Goal: Task Accomplishment & Management: Complete application form

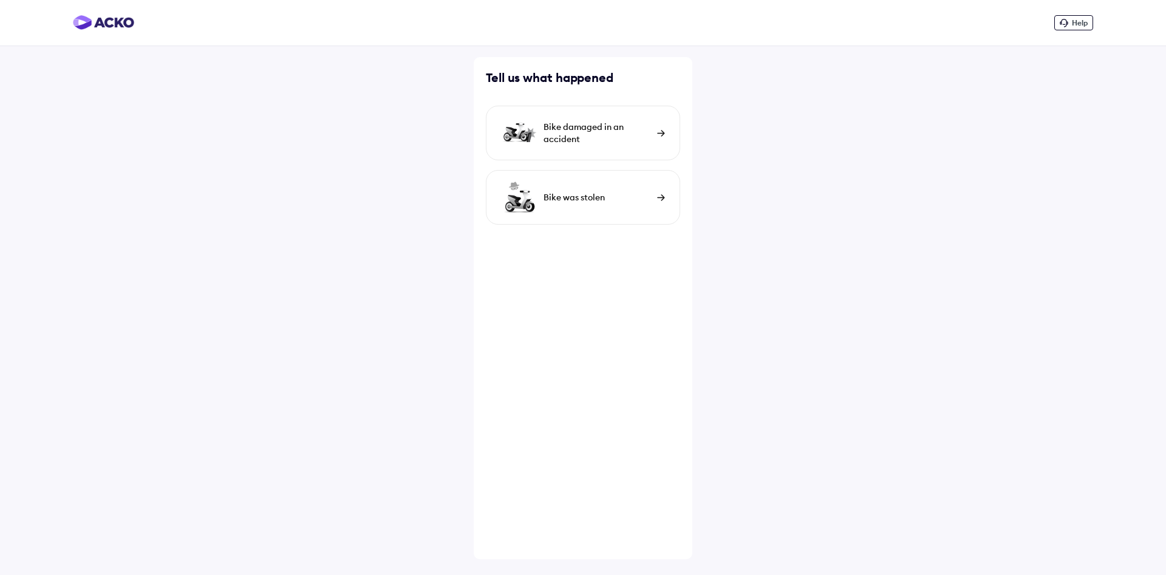
click at [588, 196] on div "Bike was stolen" at bounding box center [598, 197] width 108 height 12
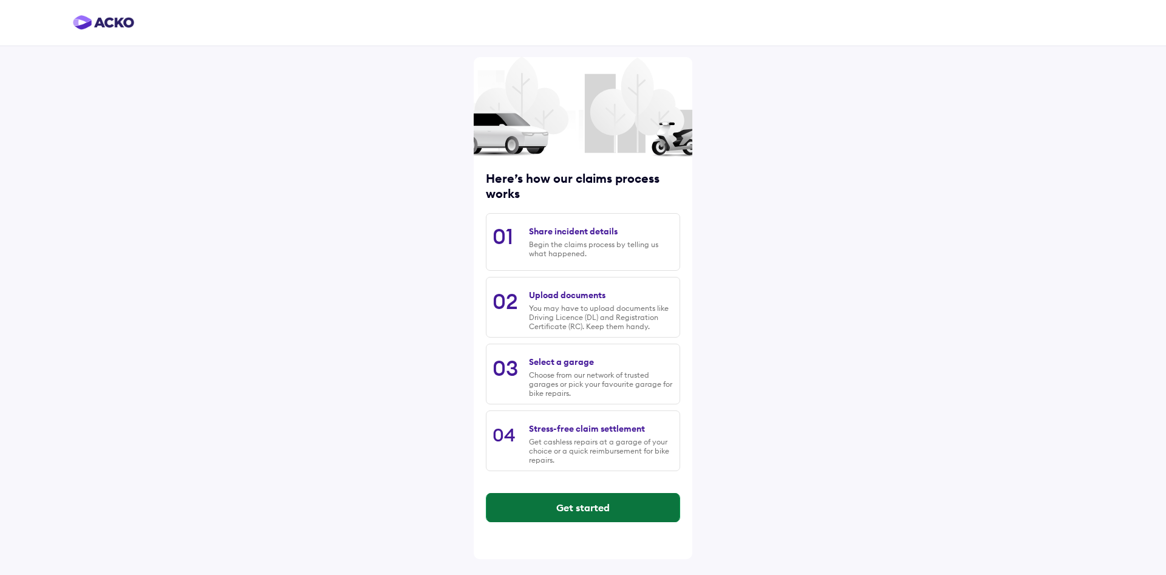
click at [627, 510] on button "Get started" at bounding box center [583, 507] width 193 height 29
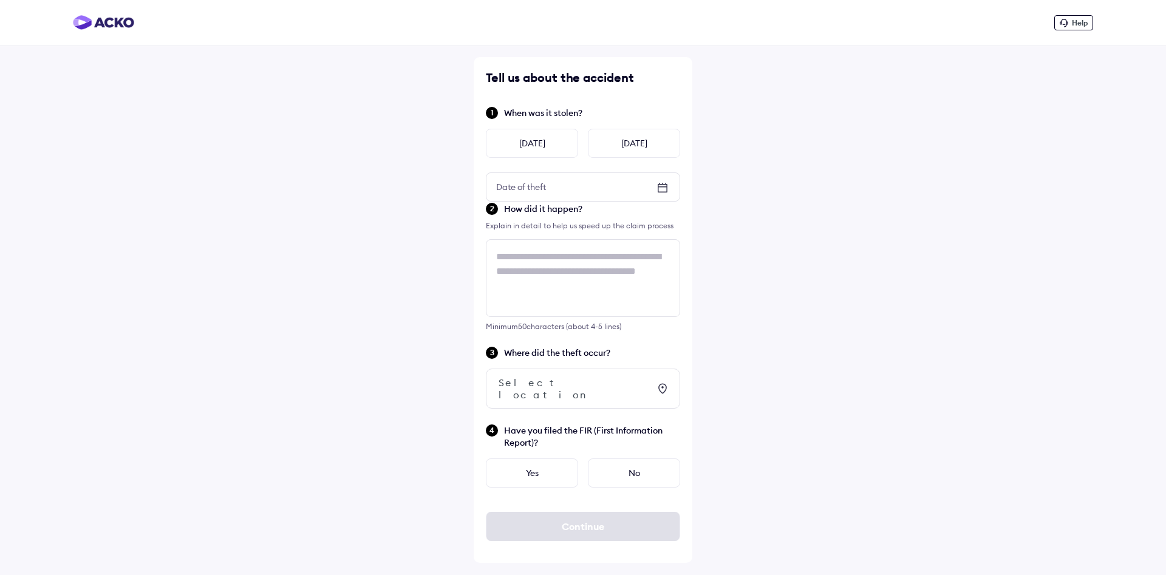
click at [665, 191] on icon at bounding box center [662, 187] width 15 height 15
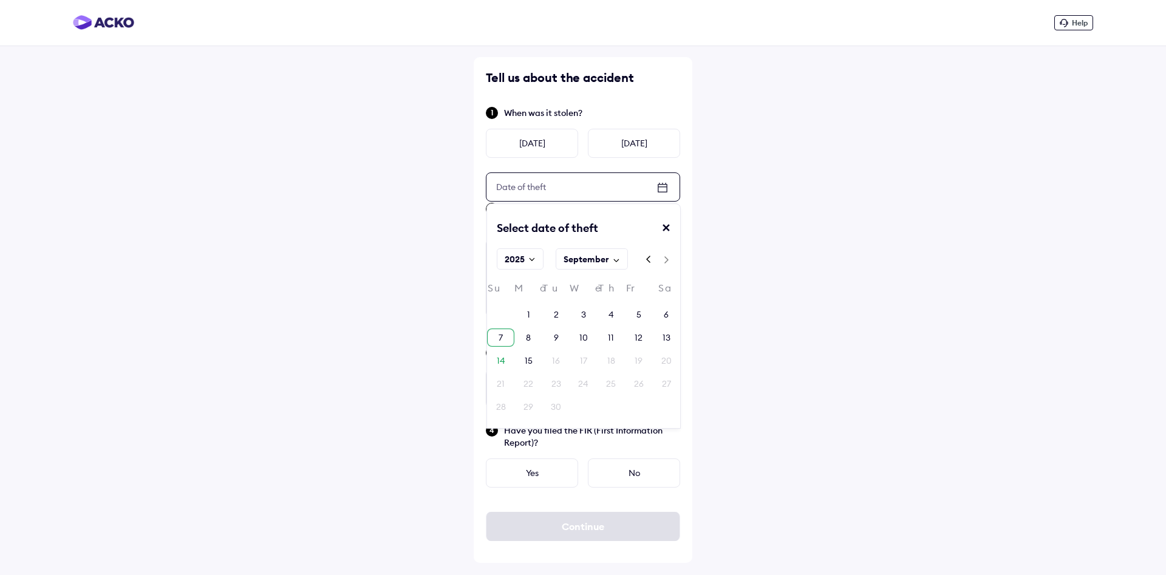
click at [502, 340] on div "7" at bounding box center [501, 338] width 4 height 12
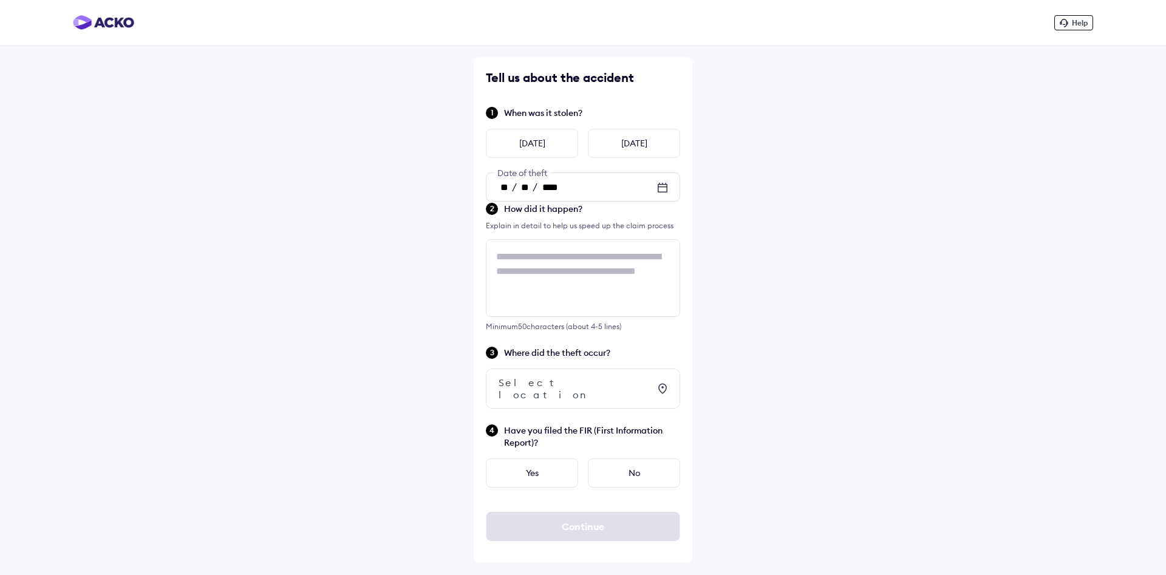
click at [801, 347] on div "Help Tell us about the accident When was it stolen? [DATE] [DATE] ** / ** / ***…" at bounding box center [583, 287] width 1166 height 575
click at [635, 292] on textarea at bounding box center [583, 278] width 194 height 78
click at [671, 275] on textarea "**********" at bounding box center [583, 278] width 194 height 78
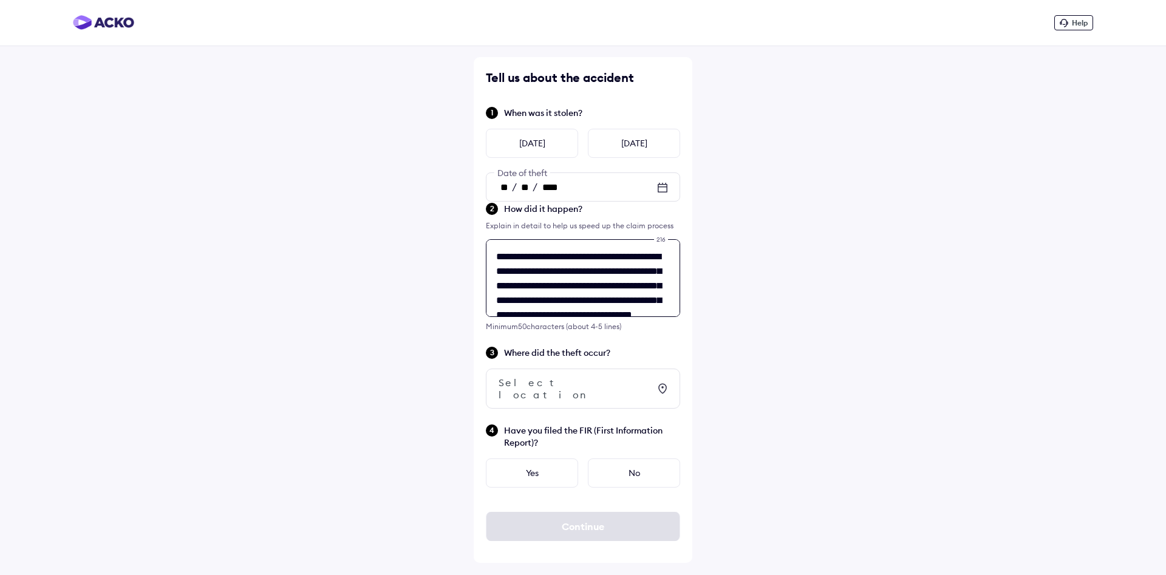
type textarea "**********"
click at [785, 282] on div "**********" at bounding box center [583, 287] width 1166 height 575
click at [607, 384] on div "Select location" at bounding box center [574, 389] width 151 height 24
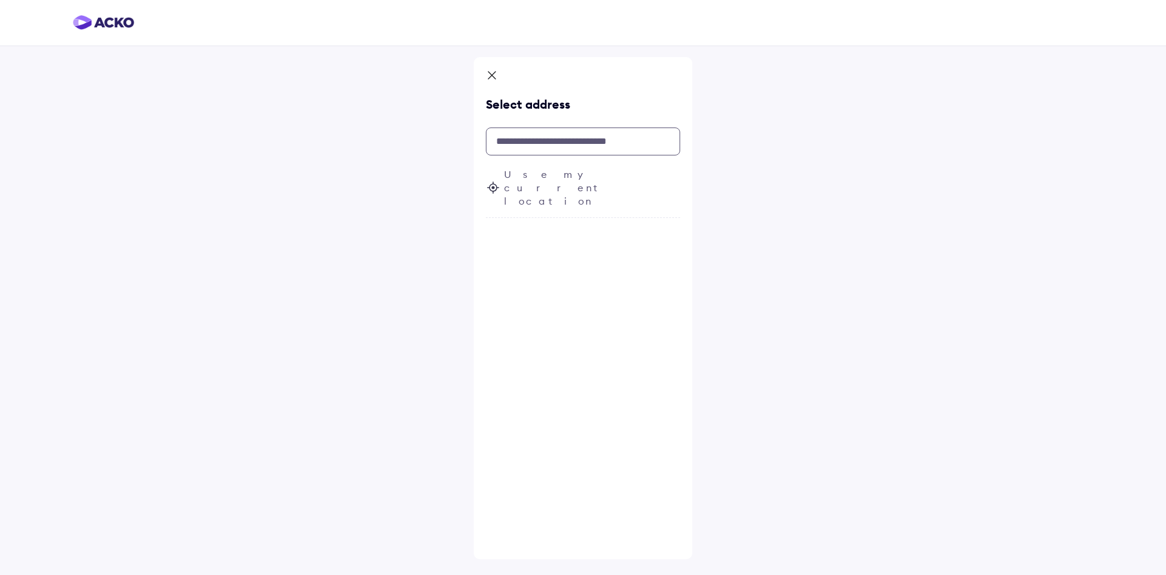
click at [569, 135] on input "text" at bounding box center [583, 142] width 194 height 28
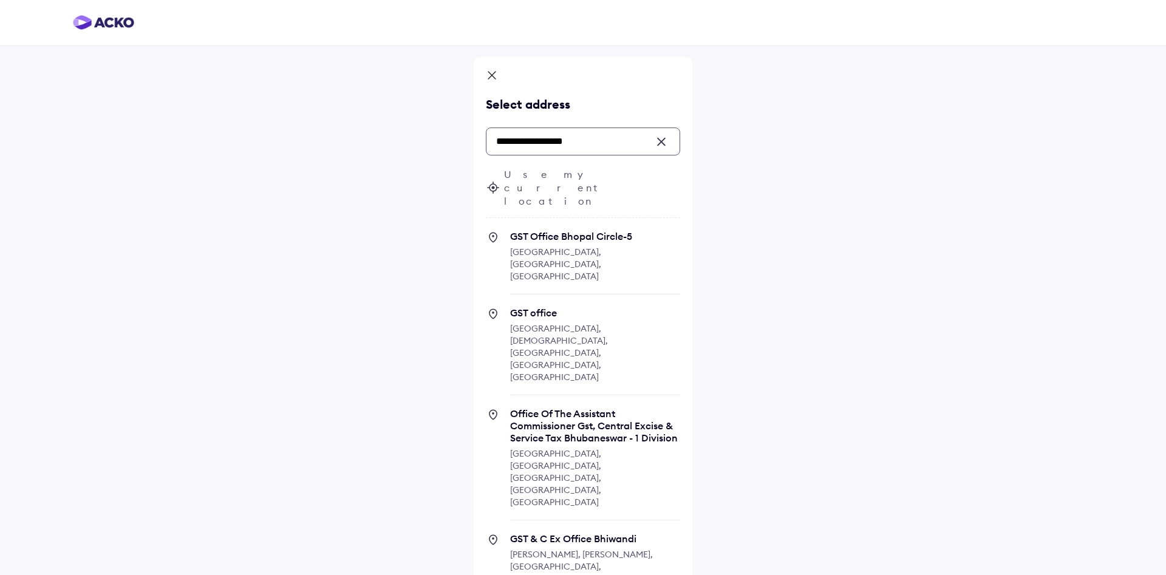
drag, startPoint x: 617, startPoint y: 139, endPoint x: 493, endPoint y: 138, distance: 123.9
click at [493, 138] on input "**********" at bounding box center [583, 142] width 194 height 28
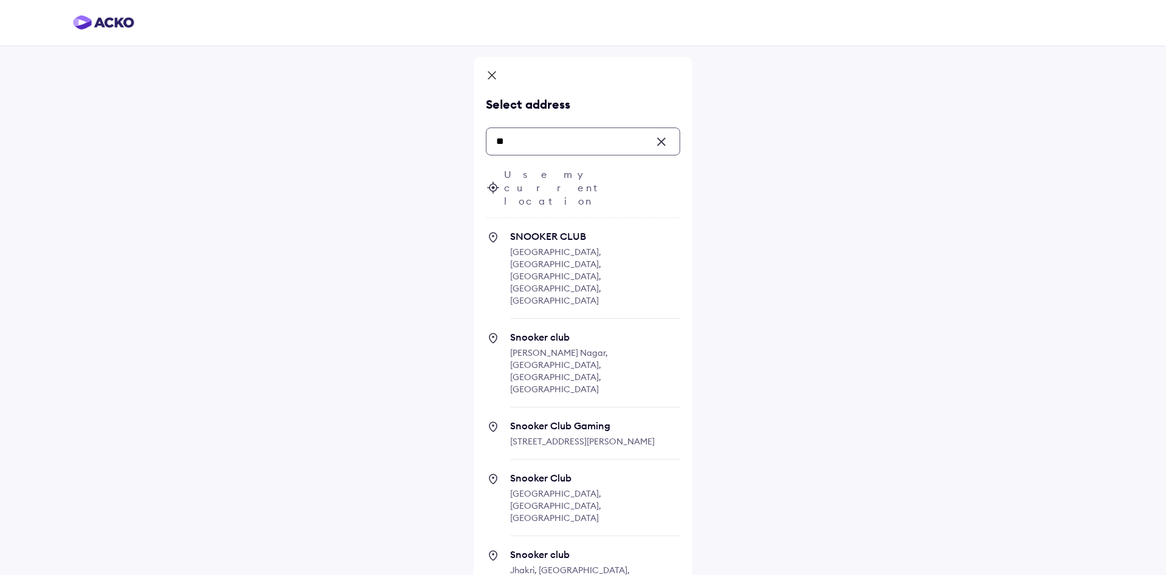
type input "*"
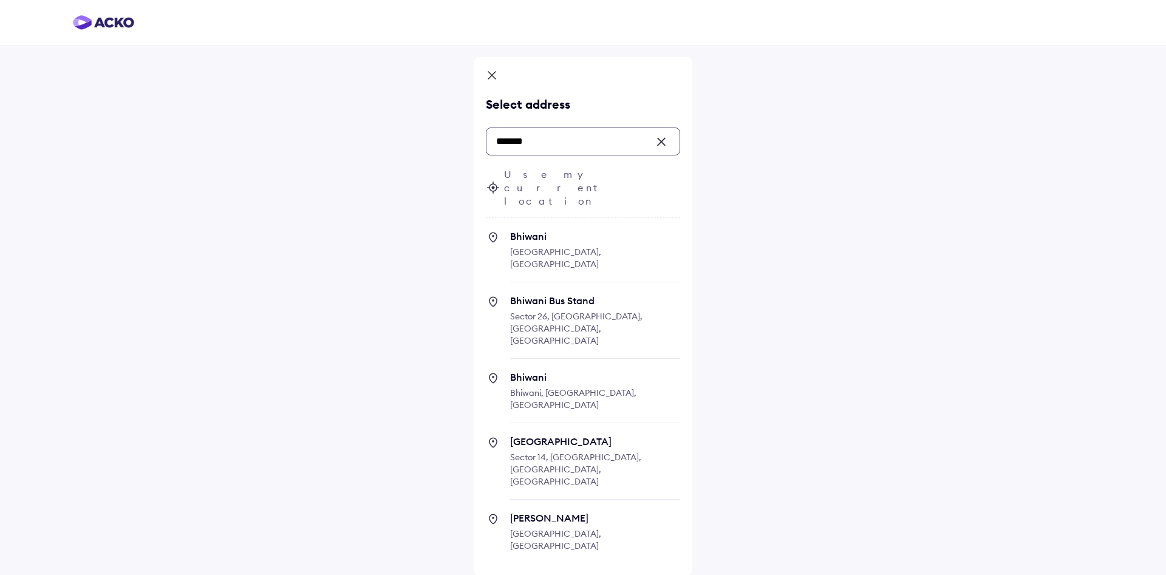
click at [536, 230] on span "[PERSON_NAME], [GEOGRAPHIC_DATA]" at bounding box center [595, 256] width 170 height 52
type input "*******"
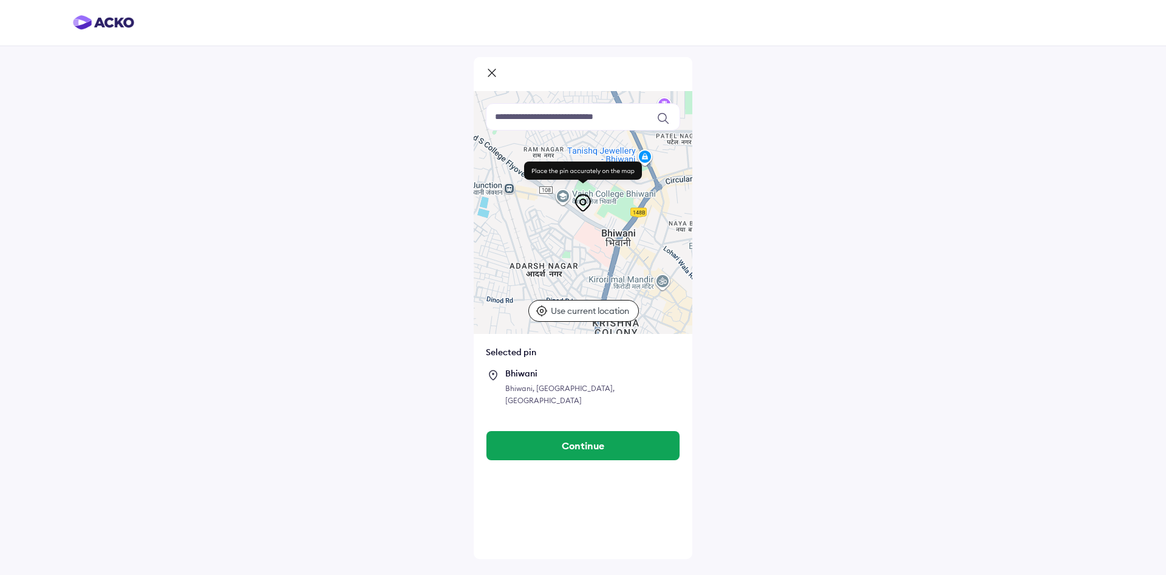
click at [568, 122] on input at bounding box center [583, 116] width 194 height 27
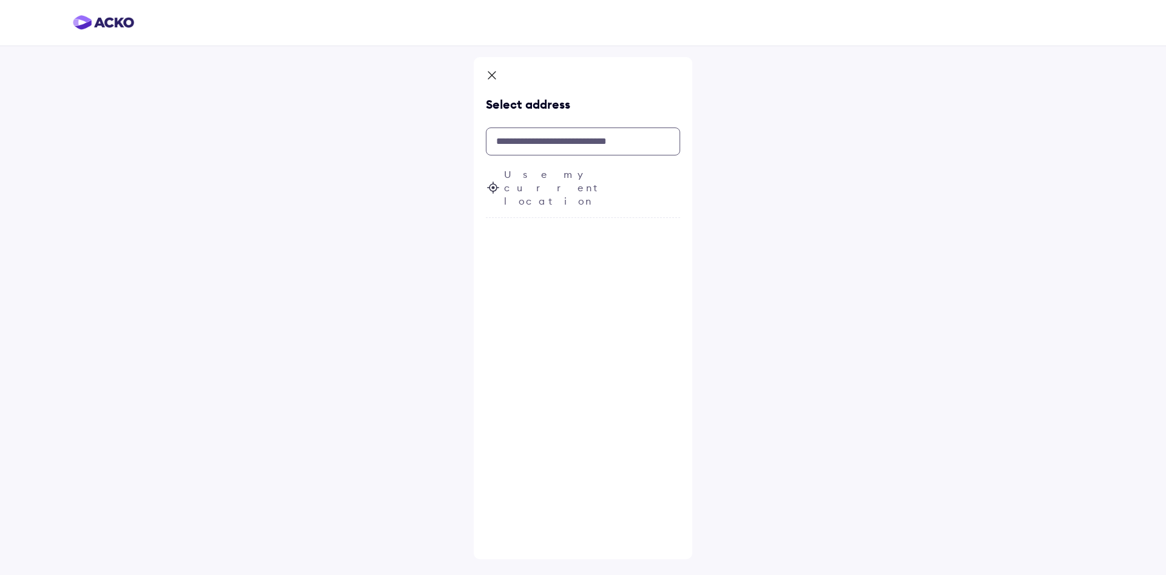
click at [560, 146] on input "text" at bounding box center [583, 142] width 194 height 28
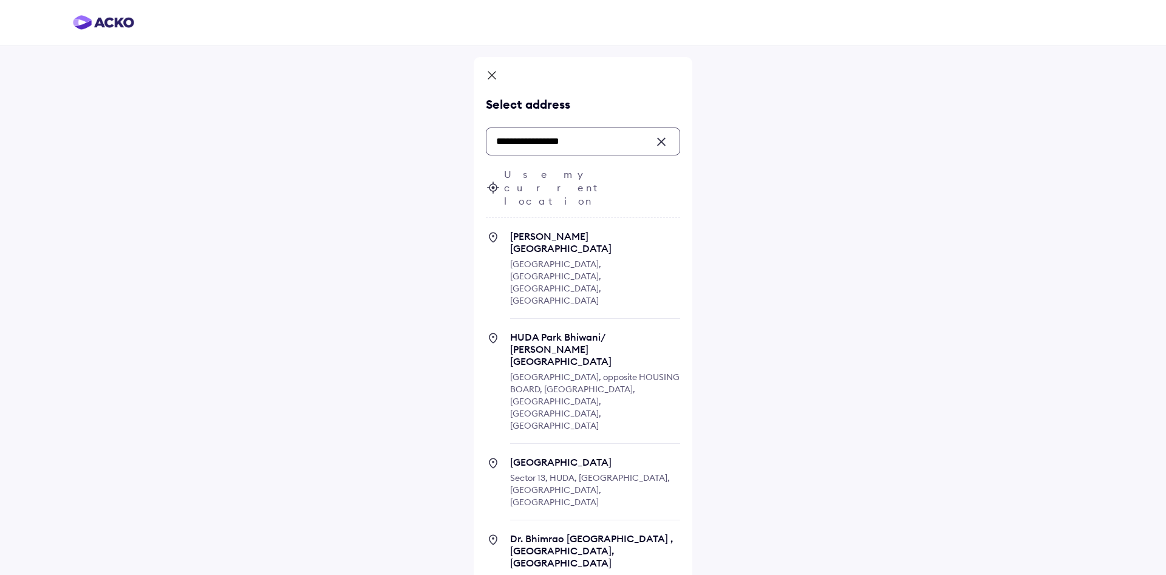
click at [572, 331] on span "HUDA Park Bhiwani/ [PERSON_NAME][GEOGRAPHIC_DATA]" at bounding box center [595, 349] width 170 height 36
type input "**********"
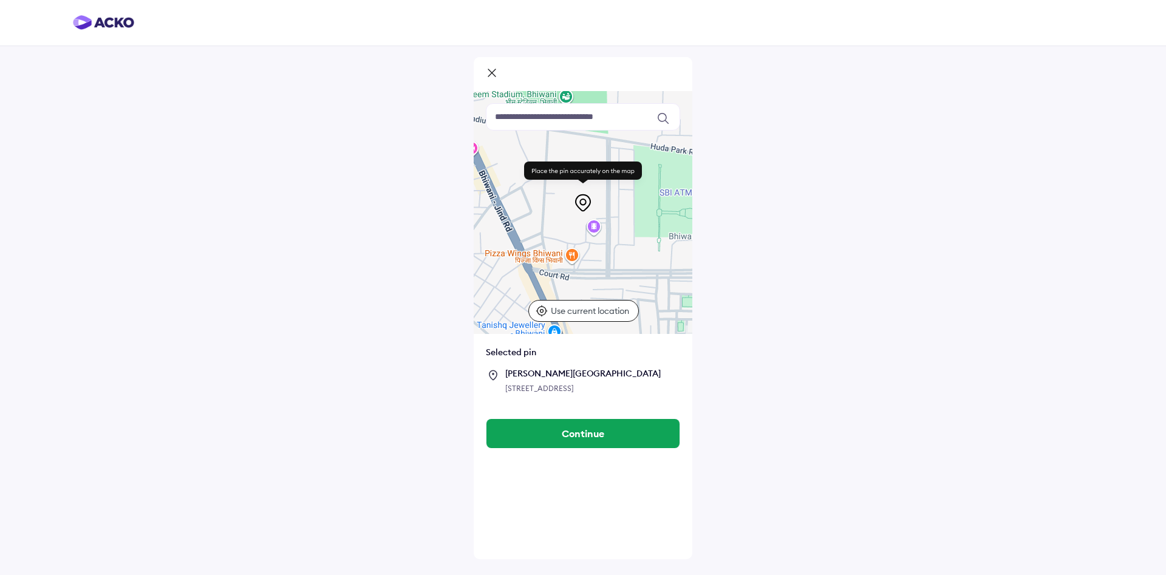
drag, startPoint x: 587, startPoint y: 246, endPoint x: 663, endPoint y: 248, distance: 76.0
click at [663, 248] on div at bounding box center [583, 212] width 219 height 243
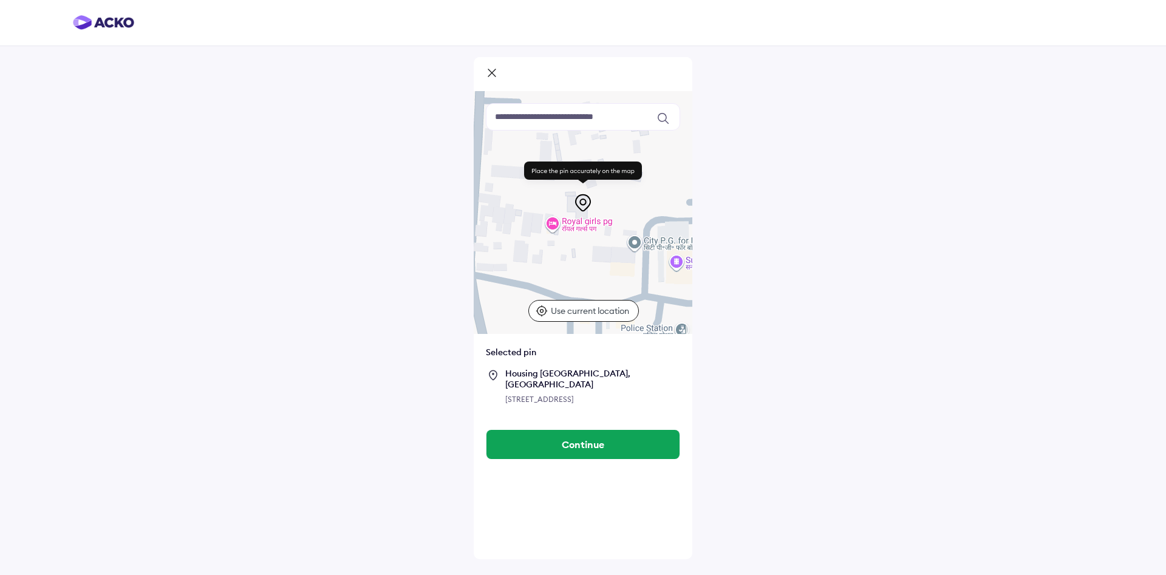
drag, startPoint x: 575, startPoint y: 228, endPoint x: 612, endPoint y: 290, distance: 71.7
click at [612, 290] on div at bounding box center [583, 212] width 219 height 243
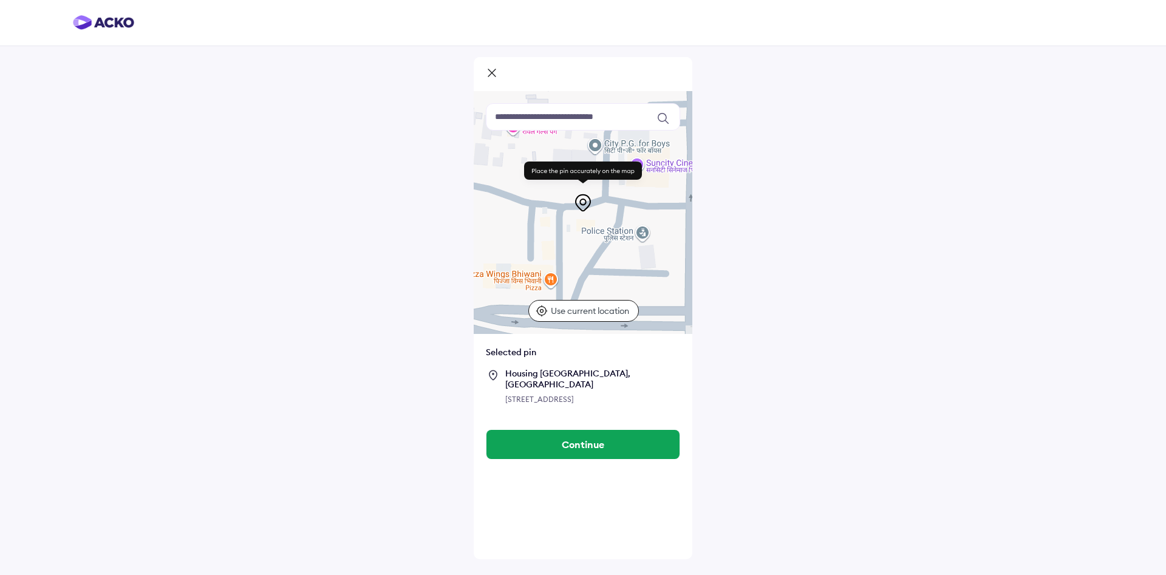
drag, startPoint x: 597, startPoint y: 262, endPoint x: 557, endPoint y: 164, distance: 106.3
click at [557, 164] on div at bounding box center [583, 212] width 219 height 243
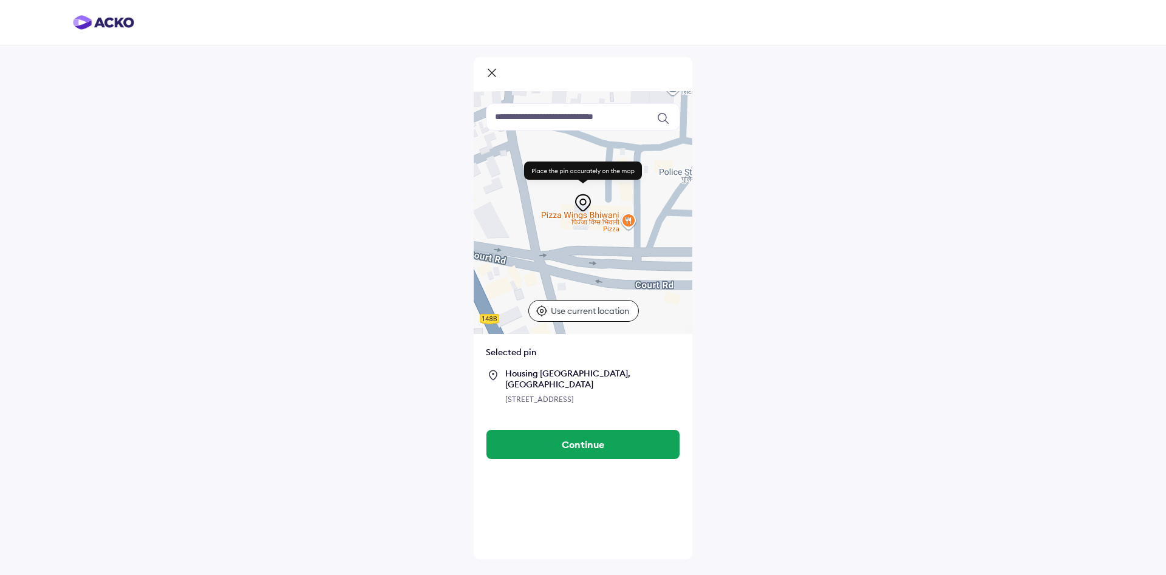
drag, startPoint x: 590, startPoint y: 247, endPoint x: 668, endPoint y: 186, distance: 99.2
click at [668, 186] on div at bounding box center [583, 212] width 219 height 243
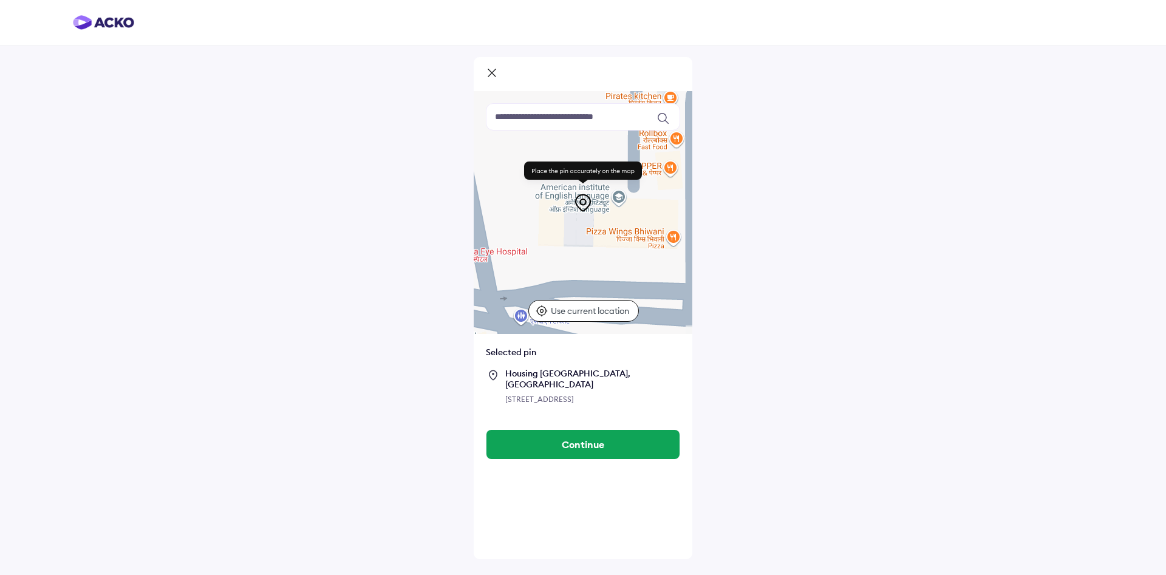
drag, startPoint x: 640, startPoint y: 207, endPoint x: 636, endPoint y: 253, distance: 46.9
click at [636, 253] on div "Keyboard shortcuts Map Data Map data ©2025 Google Map data ©2025 Google 20 m Cl…" at bounding box center [583, 212] width 219 height 243
drag, startPoint x: 648, startPoint y: 208, endPoint x: 648, endPoint y: 220, distance: 12.2
click at [648, 220] on div "Keyboard shortcuts Map Data Map data ©2025 Google Map data ©2025 Google 20 m Cl…" at bounding box center [583, 212] width 219 height 243
drag, startPoint x: 645, startPoint y: 212, endPoint x: 677, endPoint y: 211, distance: 31.6
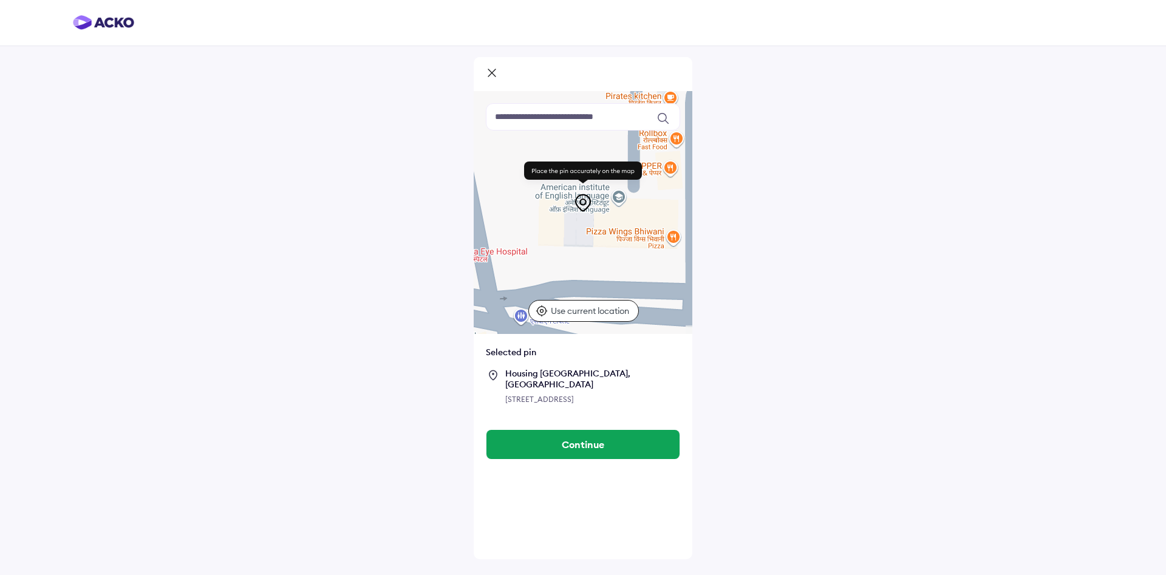
click at [677, 211] on div "Keyboard shortcuts Map Data Map data ©2025 Google Map data ©2025 Google 20 m Cl…" at bounding box center [583, 212] width 219 height 243
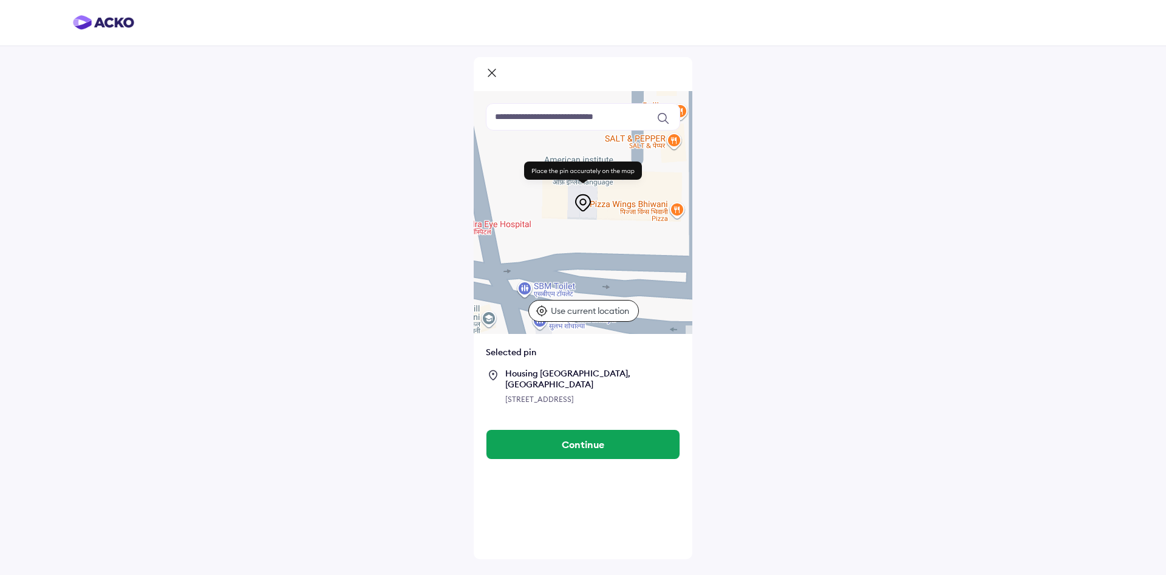
drag, startPoint x: 578, startPoint y: 265, endPoint x: 583, endPoint y: 238, distance: 27.8
click at [583, 238] on div at bounding box center [583, 212] width 219 height 243
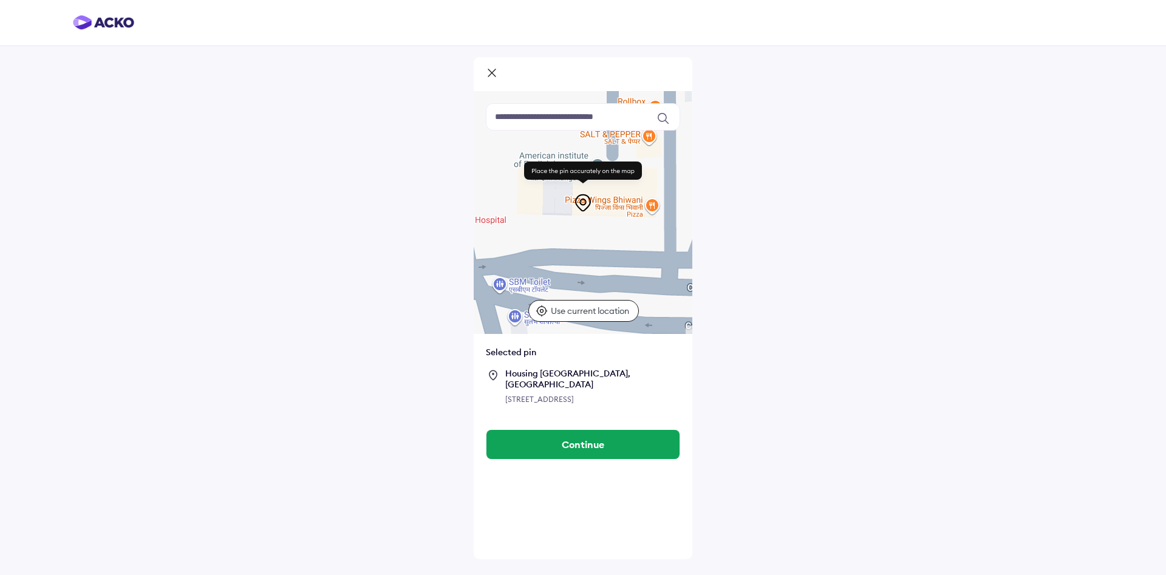
drag, startPoint x: 607, startPoint y: 233, endPoint x: 581, endPoint y: 228, distance: 27.1
click at [581, 228] on div at bounding box center [583, 212] width 219 height 243
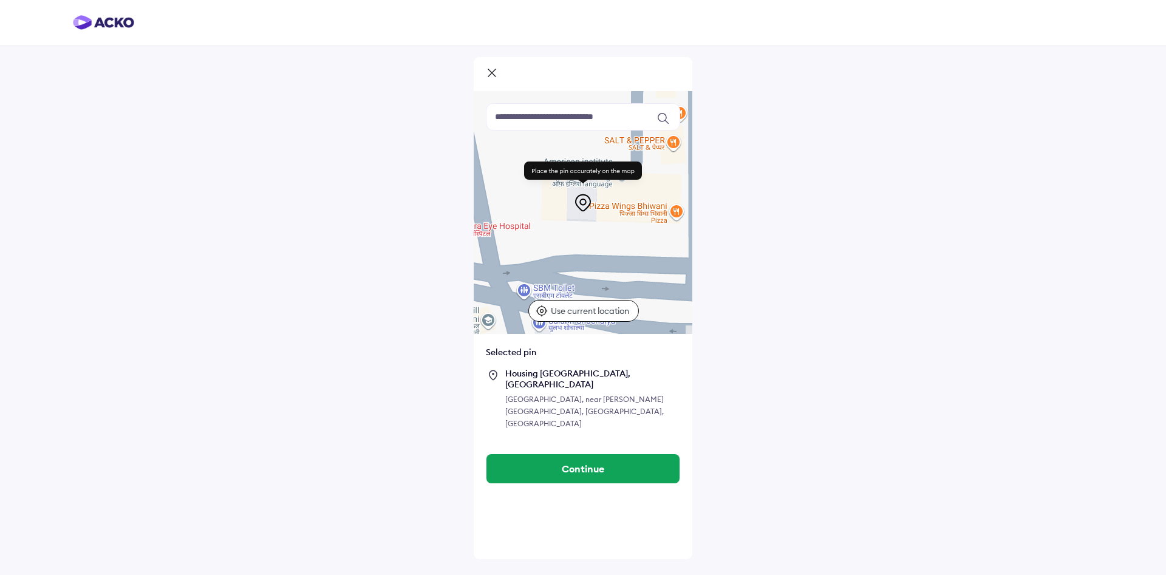
drag, startPoint x: 581, startPoint y: 229, endPoint x: 607, endPoint y: 236, distance: 27.0
click at [607, 236] on div at bounding box center [583, 212] width 219 height 243
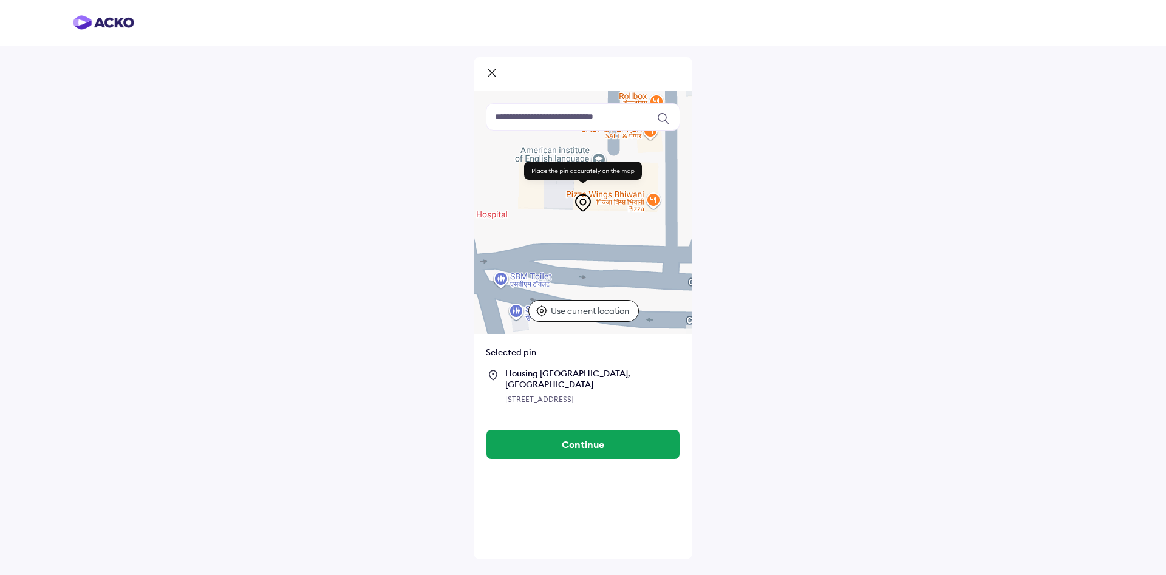
drag, startPoint x: 600, startPoint y: 249, endPoint x: 573, endPoint y: 244, distance: 27.2
click at [573, 244] on div at bounding box center [583, 212] width 219 height 243
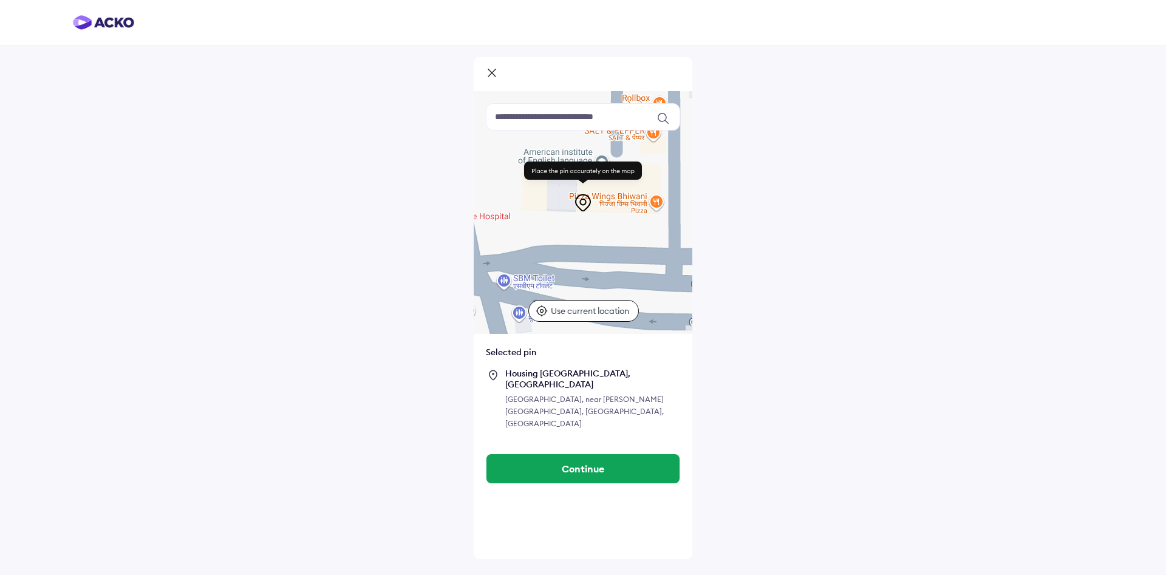
click at [588, 219] on div at bounding box center [583, 212] width 219 height 243
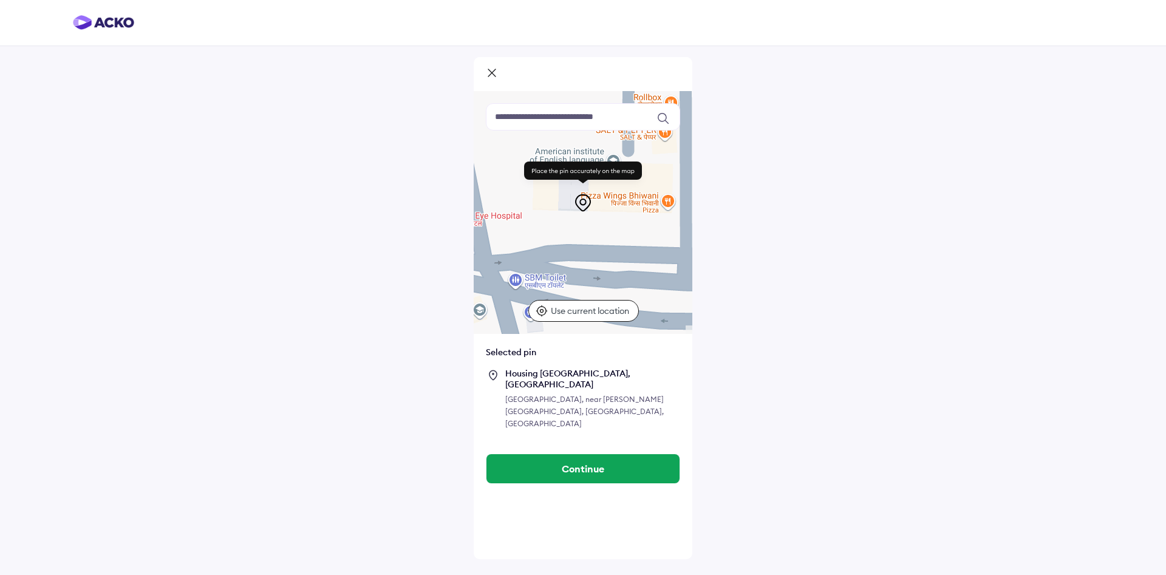
drag, startPoint x: 587, startPoint y: 245, endPoint x: 598, endPoint y: 245, distance: 11.6
click at [598, 245] on div at bounding box center [583, 212] width 219 height 243
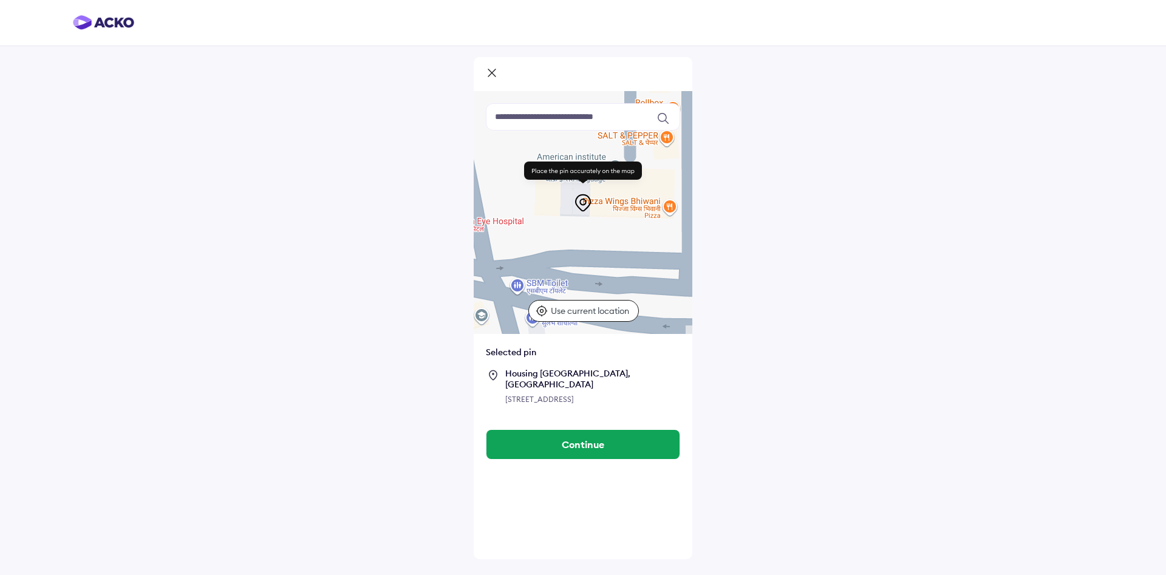
drag, startPoint x: 594, startPoint y: 245, endPoint x: 599, endPoint y: 253, distance: 9.3
click at [599, 253] on div at bounding box center [583, 212] width 219 height 243
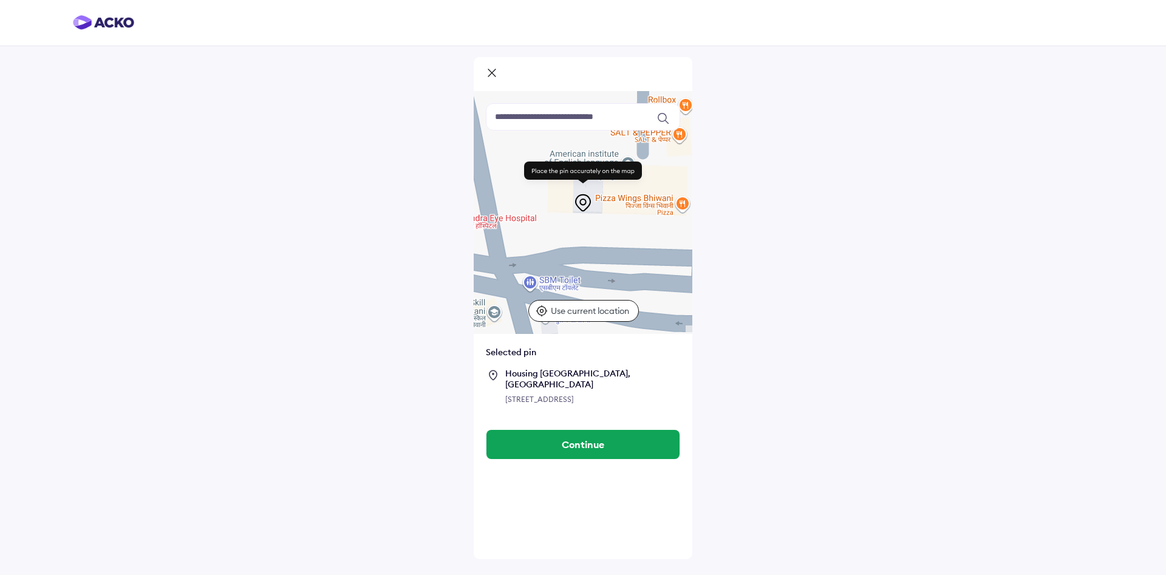
drag, startPoint x: 604, startPoint y: 267, endPoint x: 613, endPoint y: 262, distance: 9.8
click at [613, 262] on div at bounding box center [583, 212] width 219 height 243
drag, startPoint x: 612, startPoint y: 267, endPoint x: 618, endPoint y: 286, distance: 19.2
click at [618, 285] on div at bounding box center [583, 212] width 219 height 243
click at [631, 459] on button "Continue" at bounding box center [583, 444] width 193 height 29
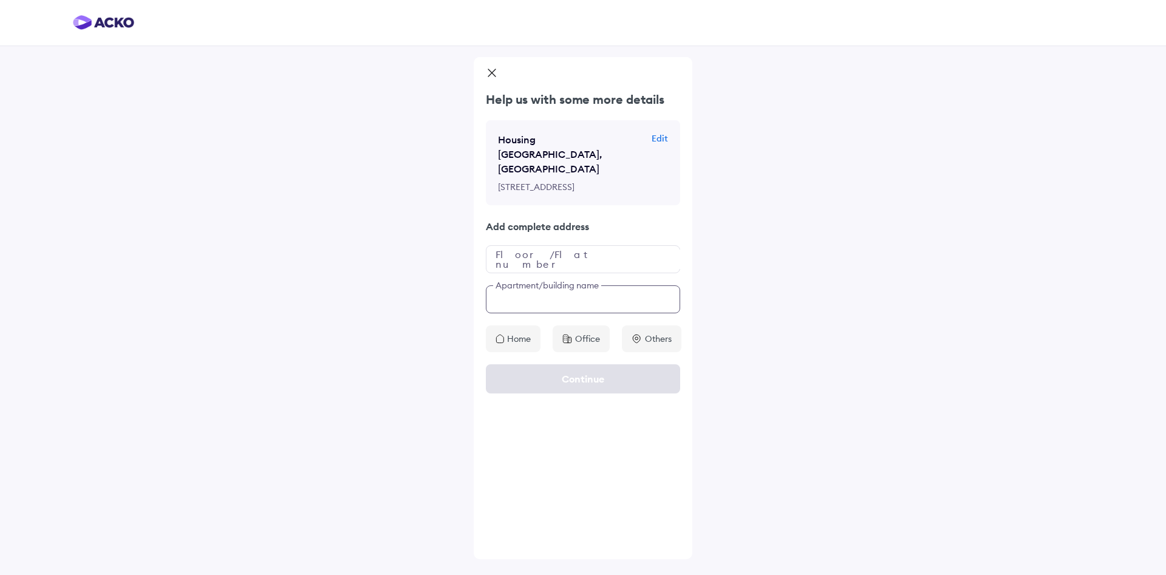
click at [569, 313] on input "text" at bounding box center [583, 300] width 194 height 28
click at [556, 273] on input "text" at bounding box center [583, 259] width 194 height 28
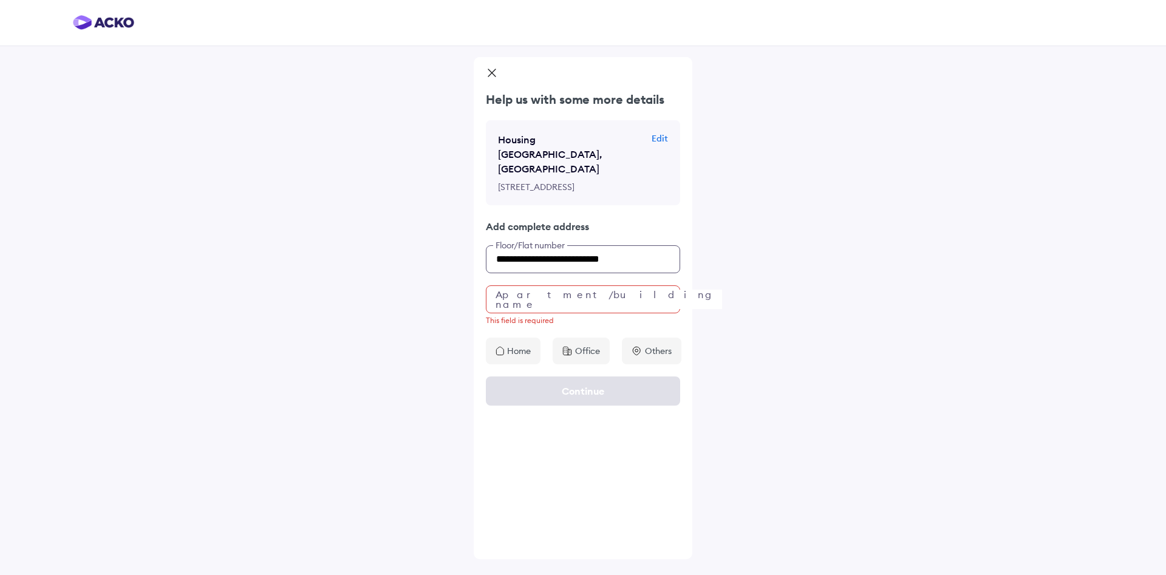
click at [570, 273] on input "**********" at bounding box center [583, 259] width 194 height 28
type input "**********"
click at [570, 313] on input "text" at bounding box center [583, 300] width 194 height 28
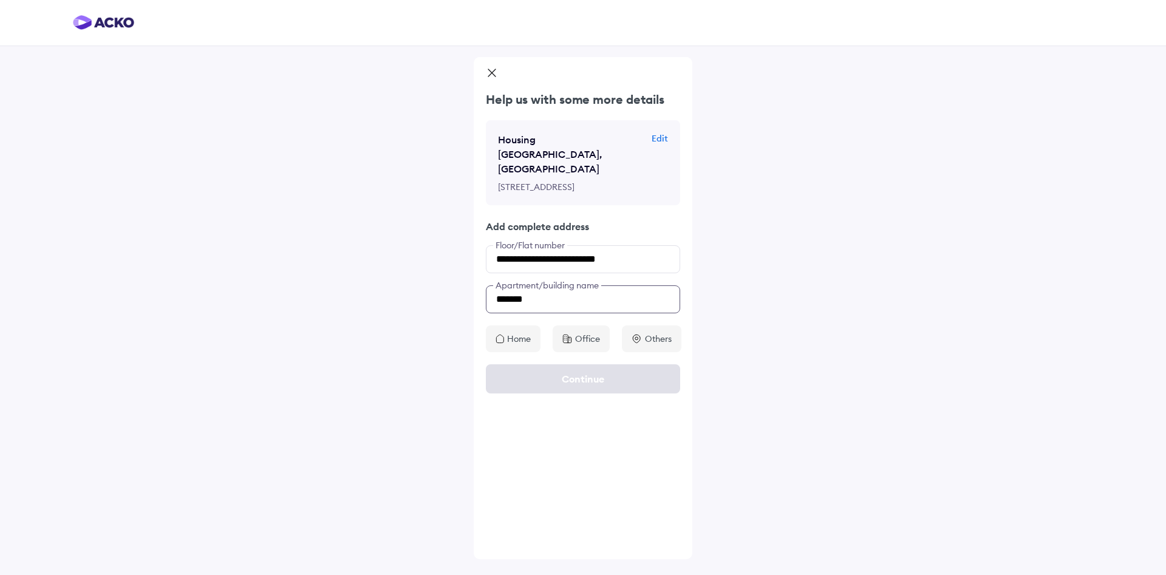
type input "*******"
click at [591, 345] on p "Office" at bounding box center [587, 339] width 25 height 12
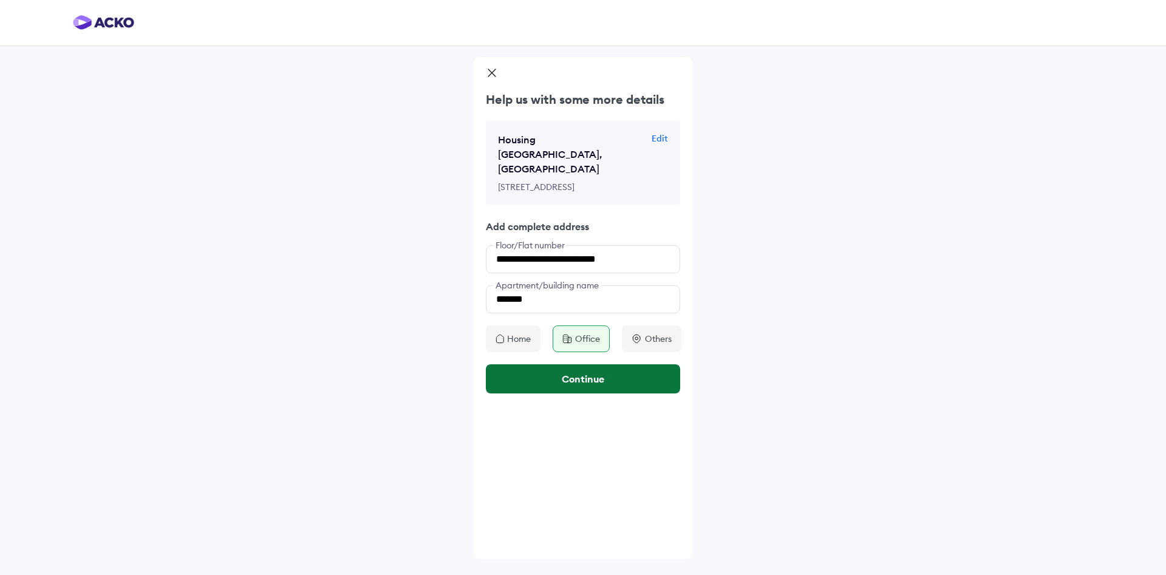
click at [574, 394] on button "Continue" at bounding box center [583, 378] width 194 height 29
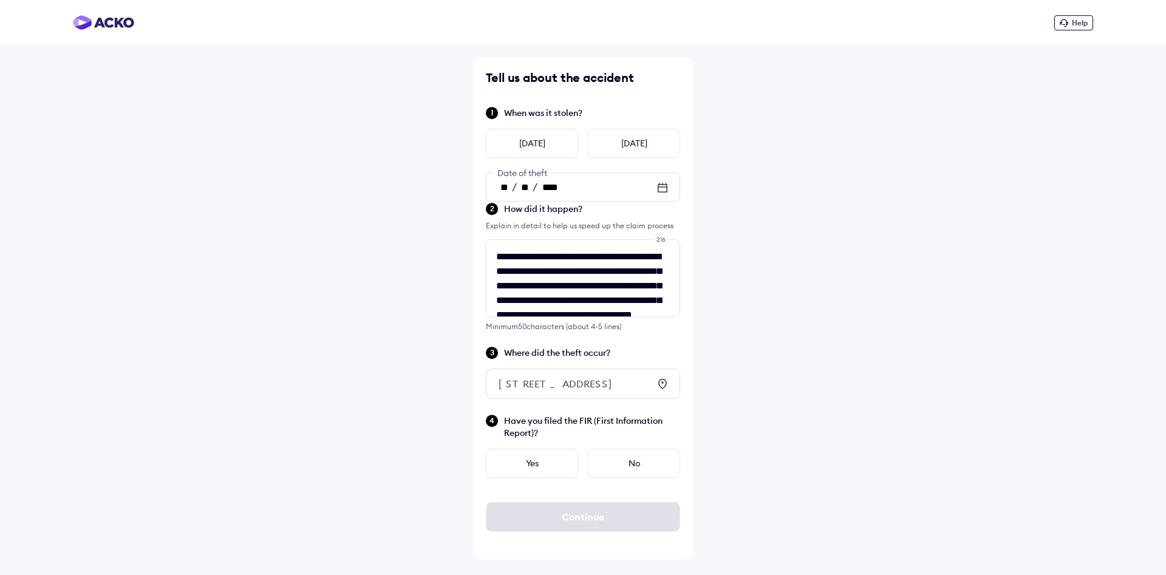
scroll to position [12, 0]
click at [522, 478] on div "Yes" at bounding box center [532, 463] width 92 height 29
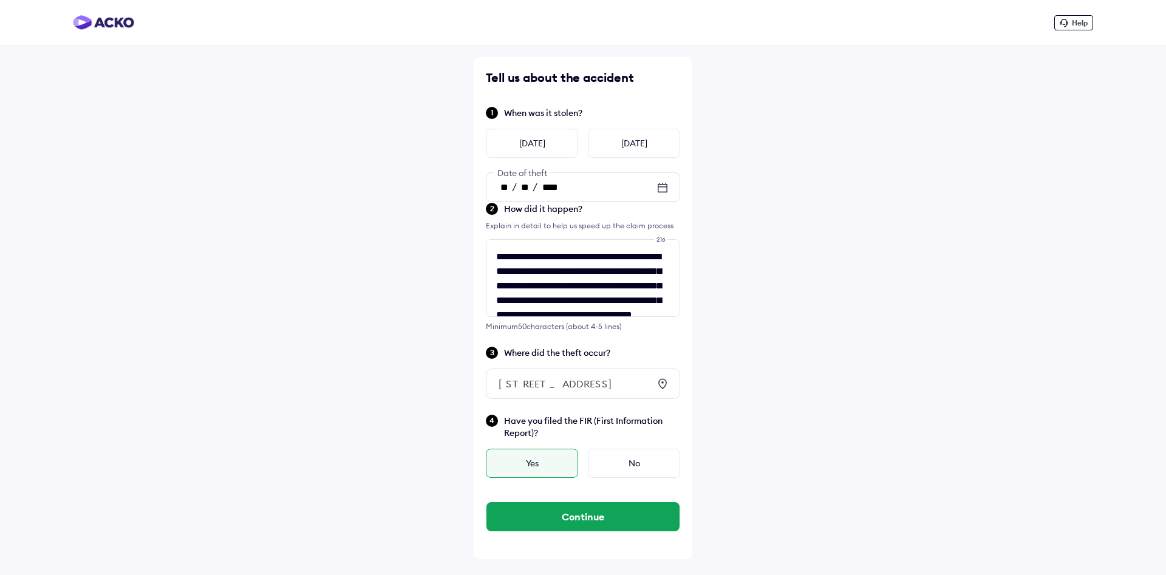
drag, startPoint x: 595, startPoint y: 539, endPoint x: 678, endPoint y: 462, distance: 113.1
click at [597, 532] on button "Continue" at bounding box center [583, 516] width 193 height 29
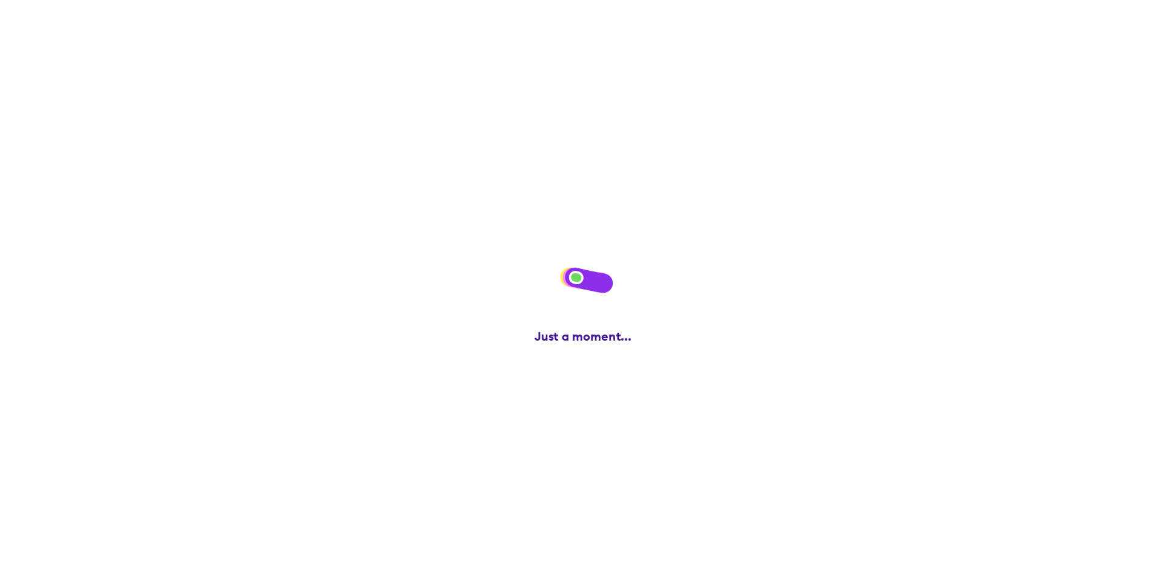
scroll to position [0, 0]
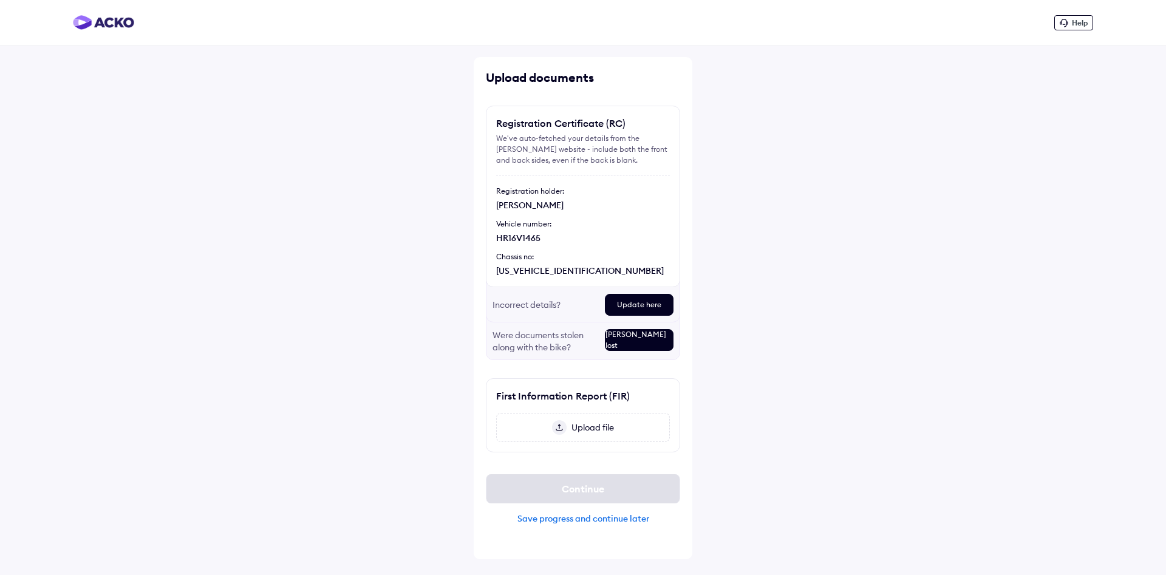
click at [583, 426] on span "Upload file" at bounding box center [590, 427] width 47 height 11
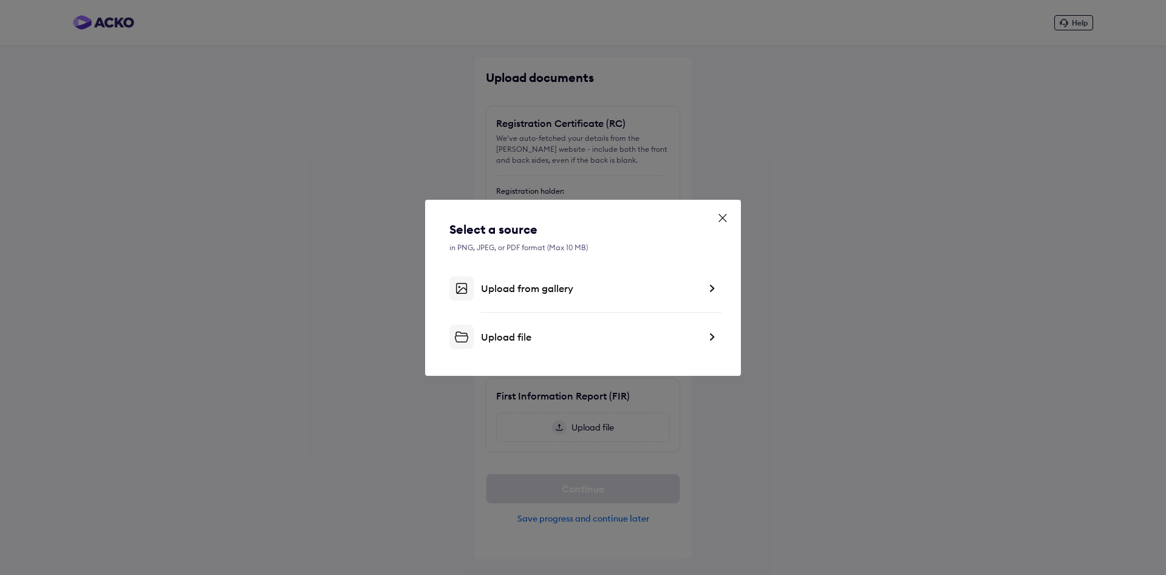
click at [580, 337] on div "Upload file" at bounding box center [590, 337] width 219 height 12
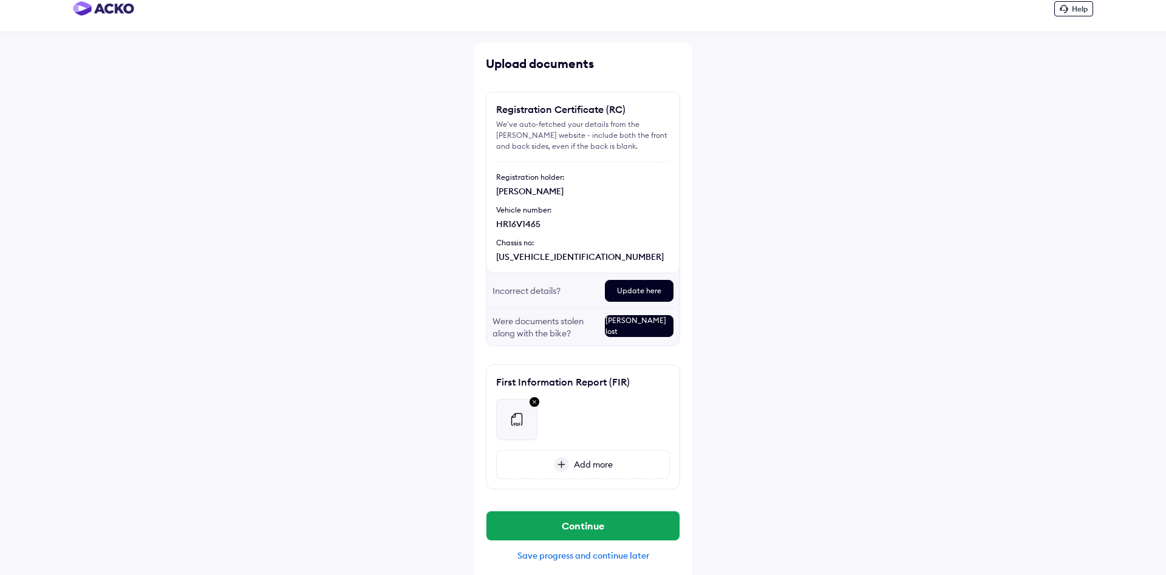
scroll to position [22, 0]
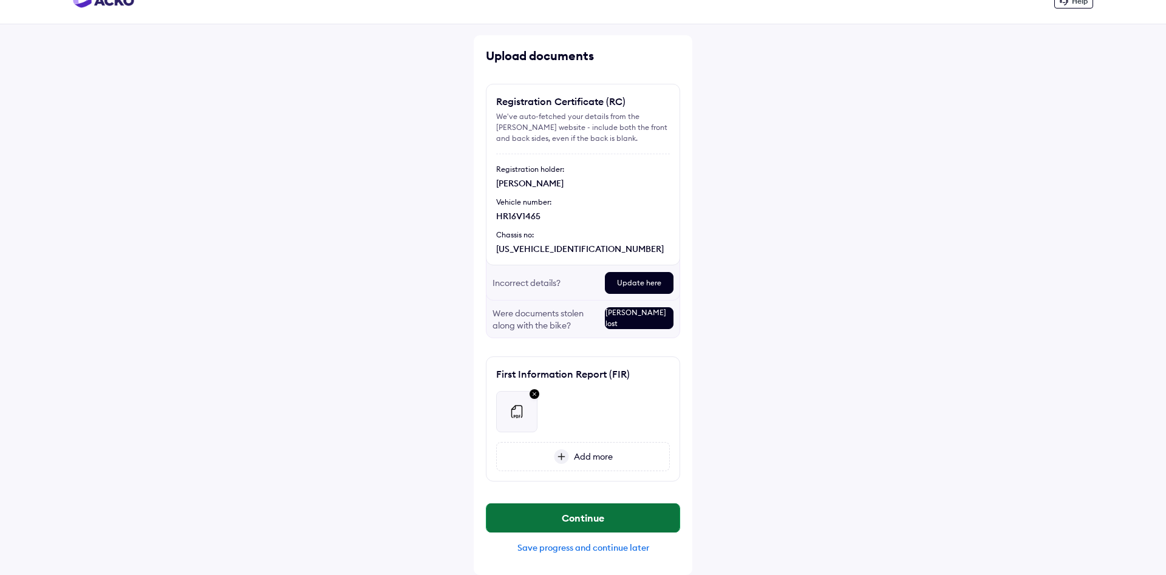
click at [664, 520] on button "Continue" at bounding box center [583, 518] width 193 height 29
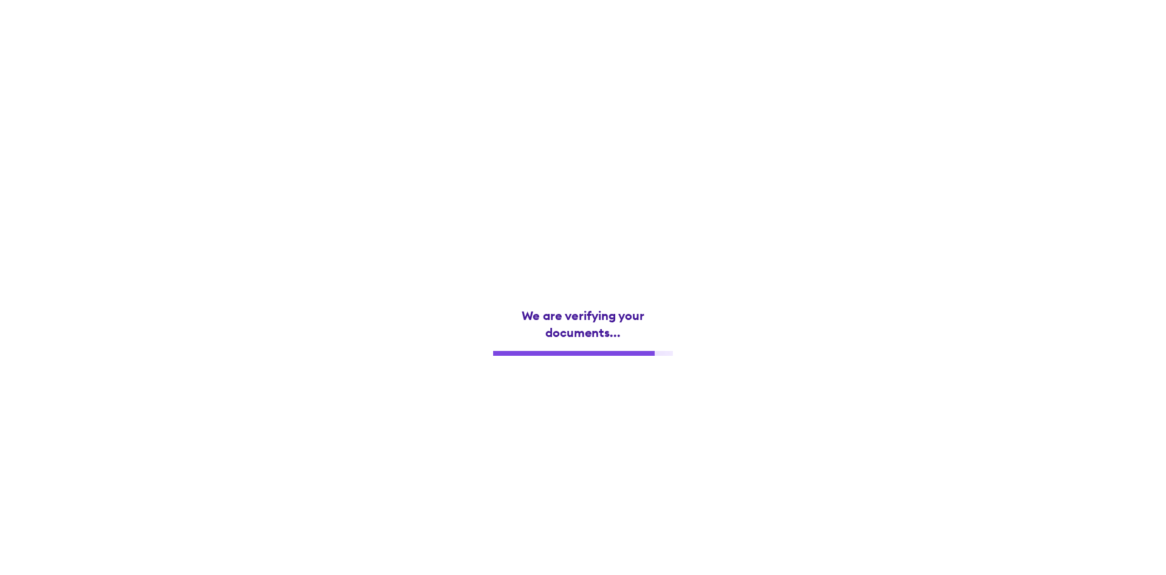
scroll to position [0, 0]
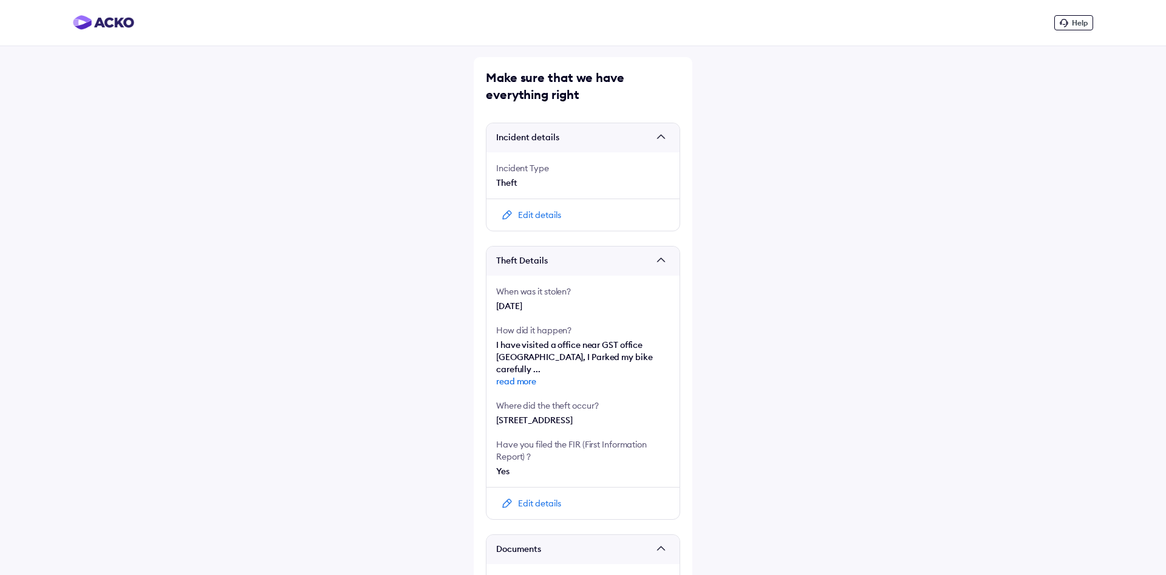
click at [820, 420] on div "Help Make sure that we have everything right Incident details Incident Type The…" at bounding box center [583, 366] width 1166 height 733
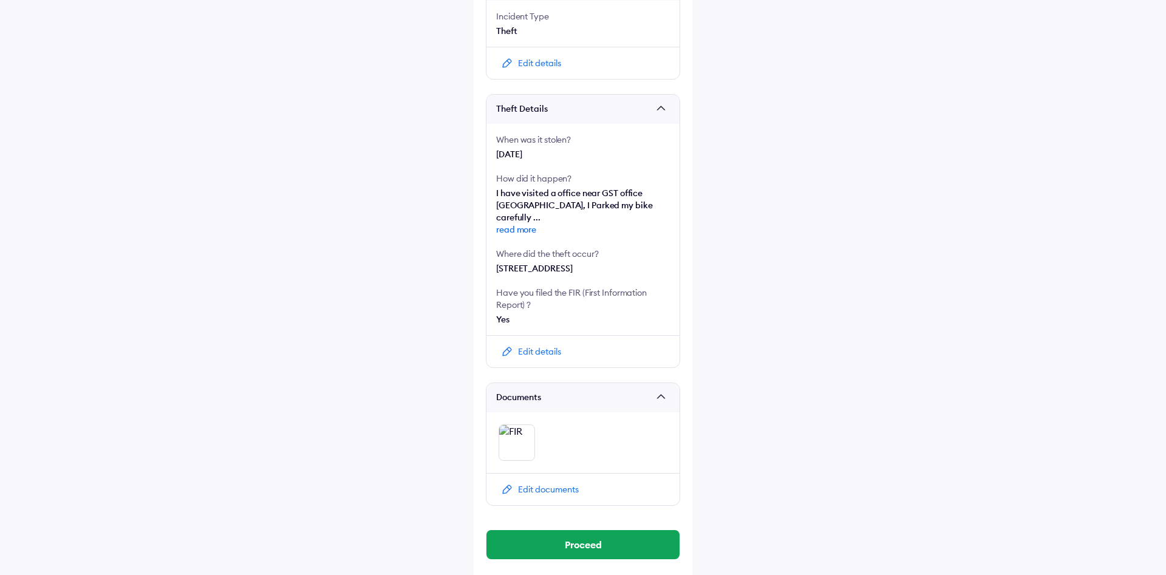
scroll to position [170, 0]
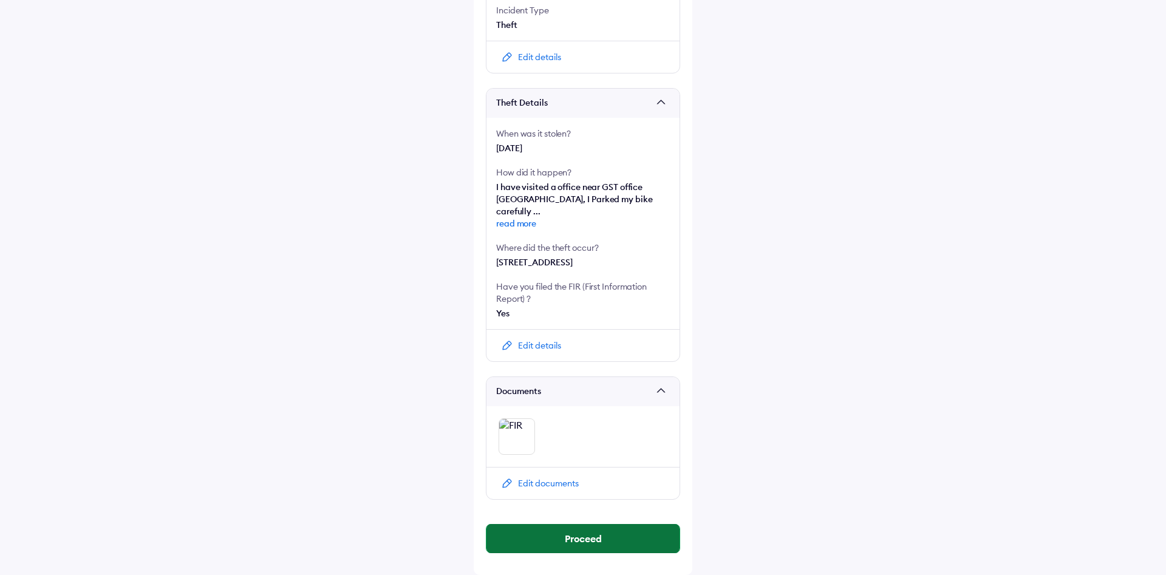
click at [656, 544] on button "Proceed" at bounding box center [583, 538] width 193 height 29
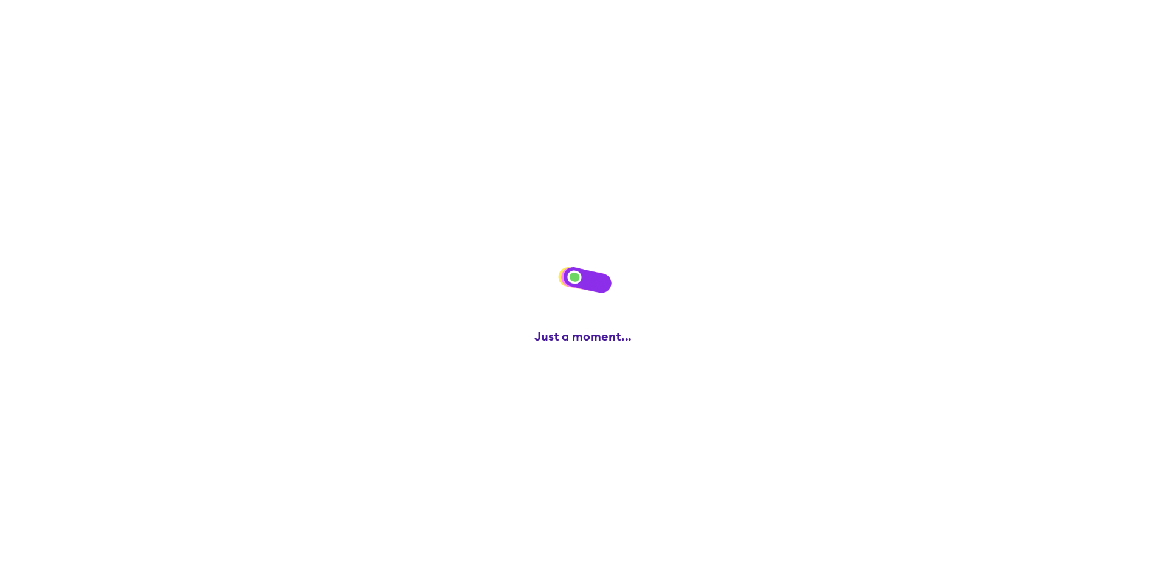
scroll to position [0, 0]
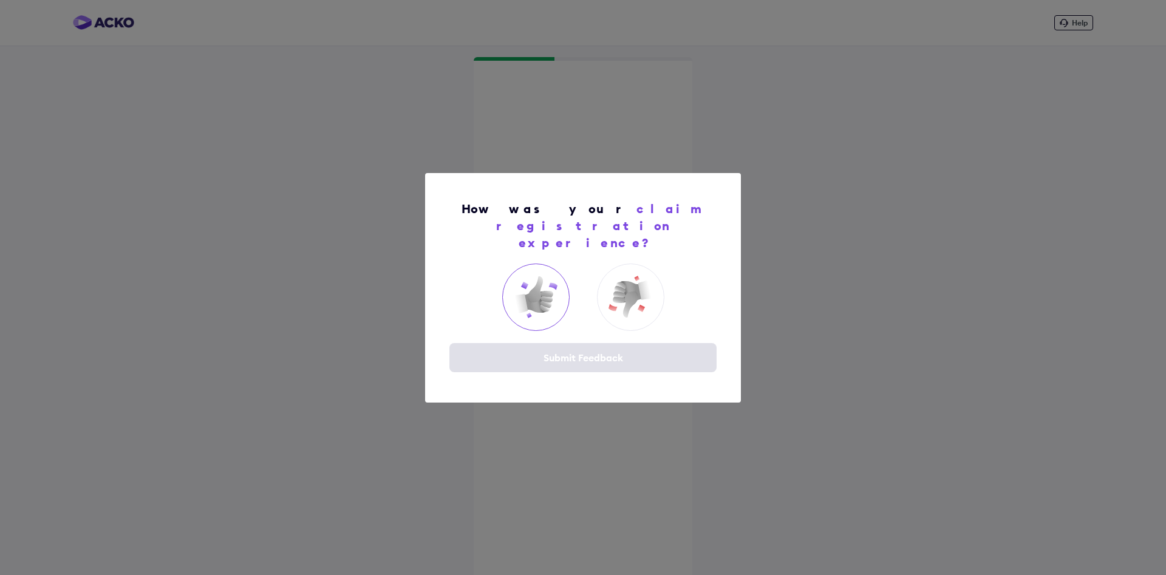
click at [547, 299] on img at bounding box center [535, 297] width 49 height 49
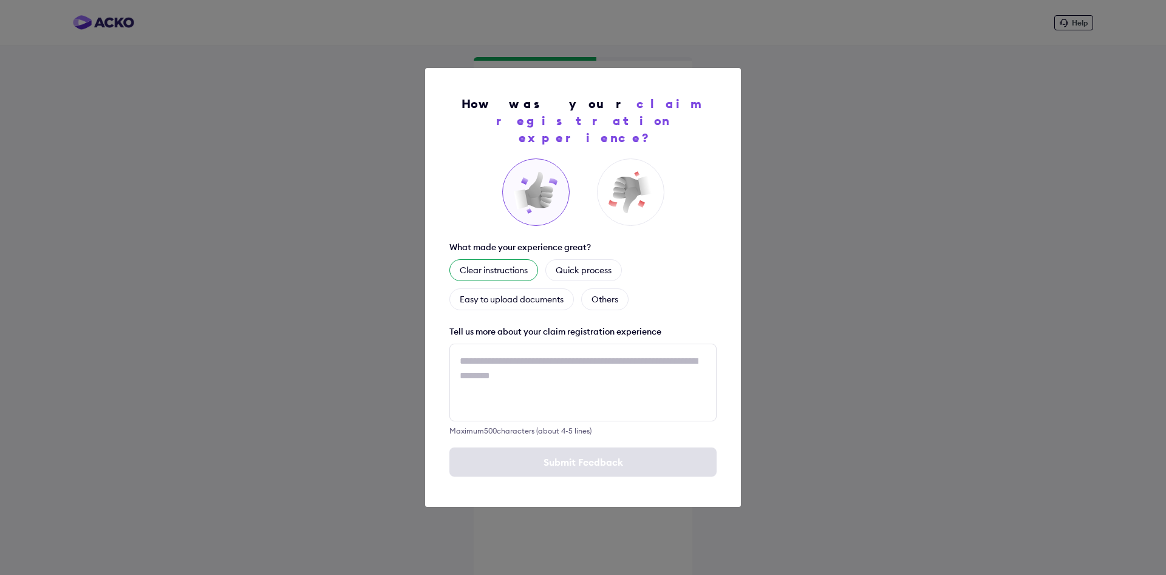
click at [484, 260] on div "Clear instructions" at bounding box center [494, 270] width 89 height 22
click at [600, 259] on div "Quick process" at bounding box center [598, 270] width 77 height 22
click at [512, 296] on div "Easy to upload documents" at bounding box center [512, 300] width 125 height 22
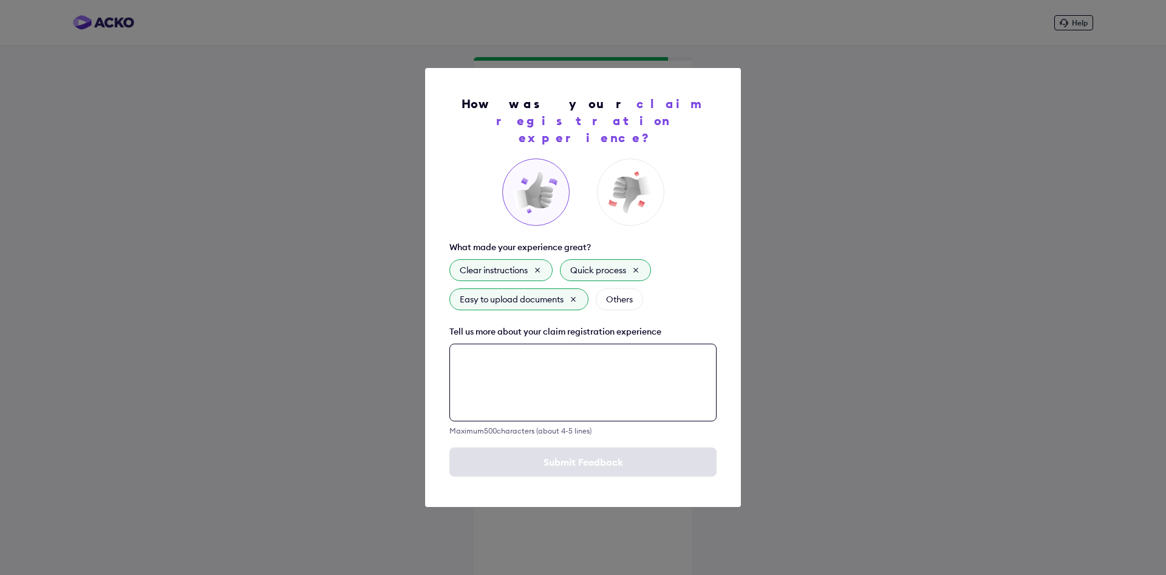
click at [525, 369] on textarea at bounding box center [583, 383] width 267 height 78
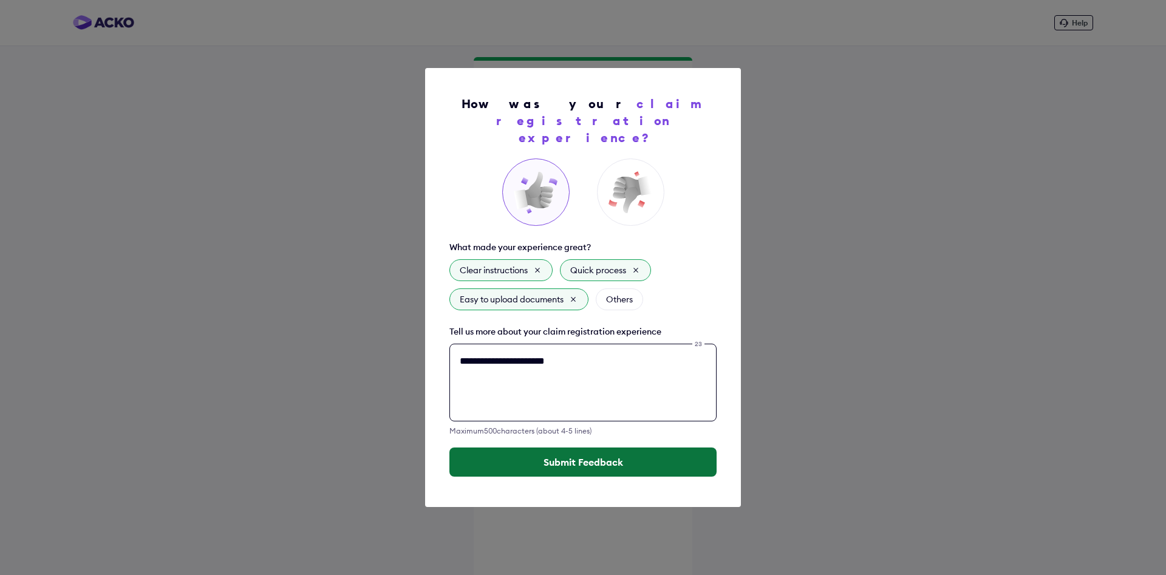
type textarea "**********"
click at [606, 462] on button "Submit Feedback" at bounding box center [583, 462] width 267 height 29
